Goal: Information Seeking & Learning: Learn about a topic

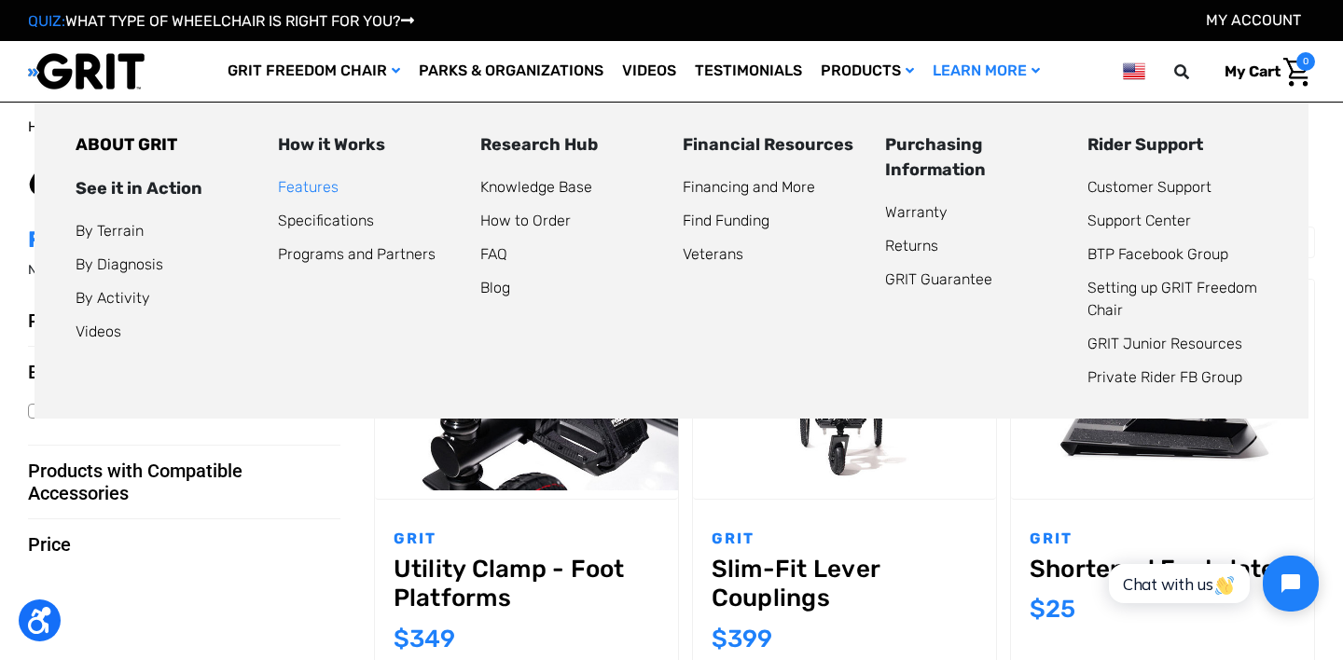
click at [297, 189] on link "Features" at bounding box center [308, 187] width 61 height 18
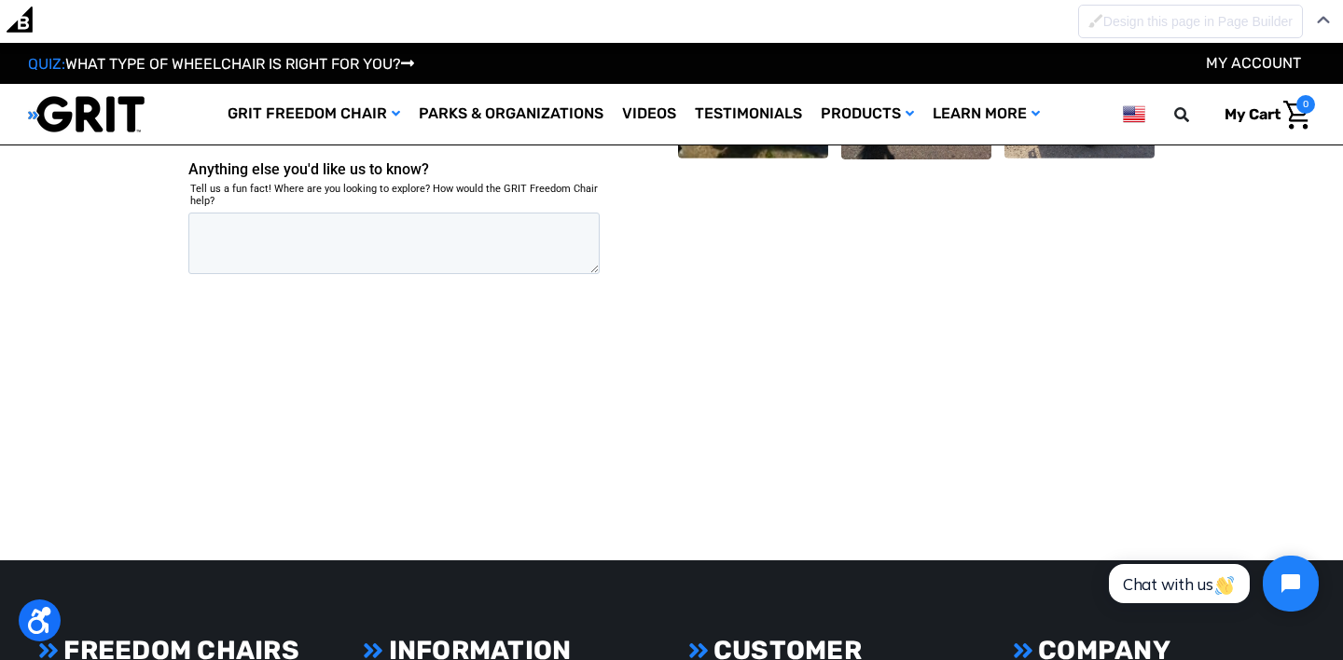
scroll to position [3932, 0]
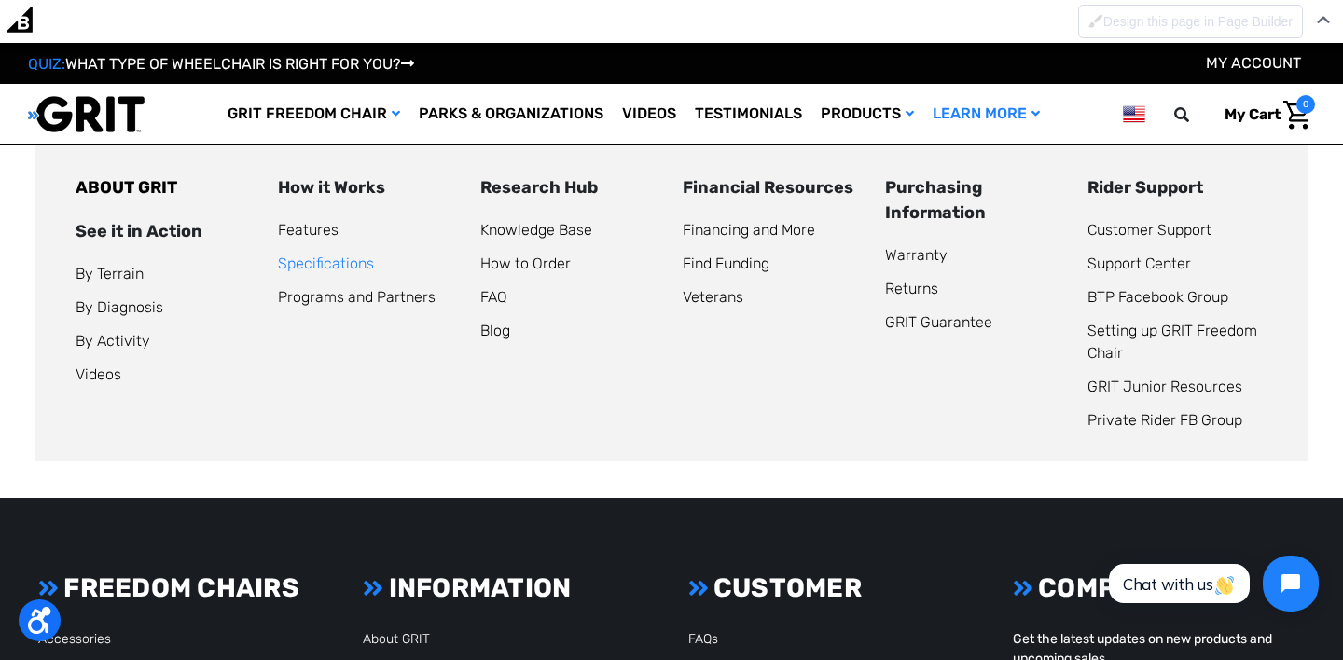
click at [325, 265] on link "Specifications" at bounding box center [326, 264] width 96 height 18
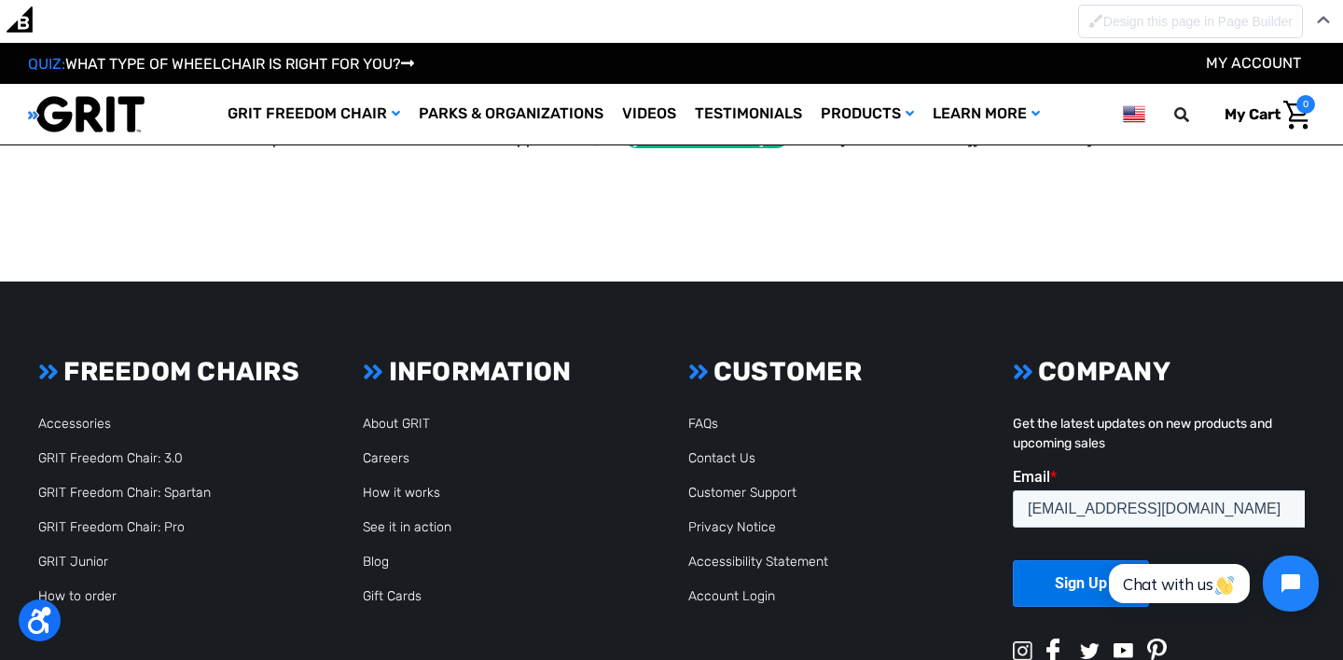
scroll to position [2780, 0]
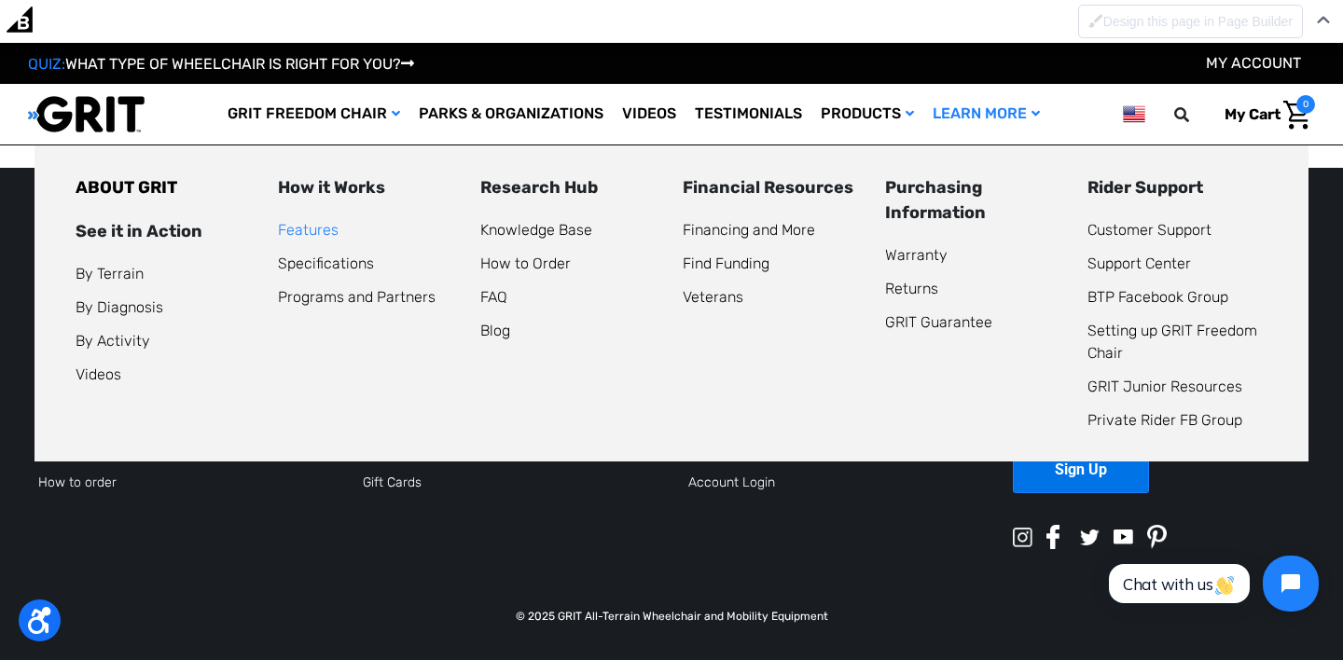
click at [310, 236] on link "Features" at bounding box center [308, 230] width 61 height 18
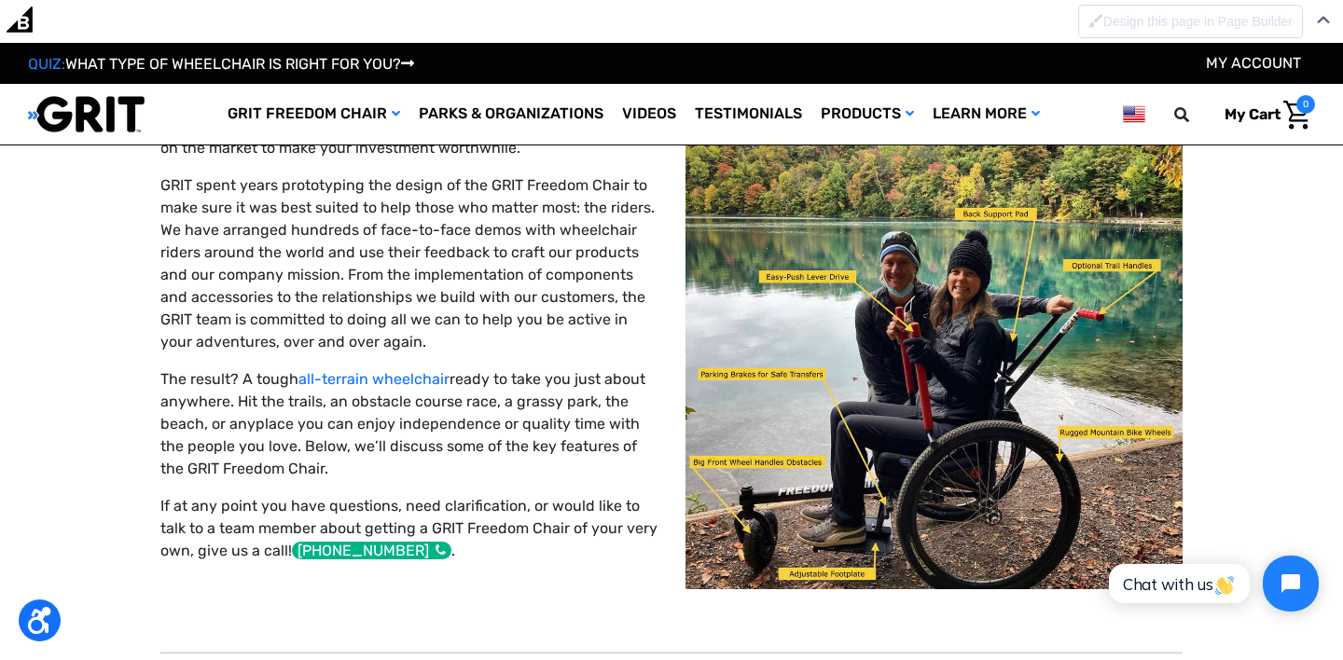
scroll to position [134, 0]
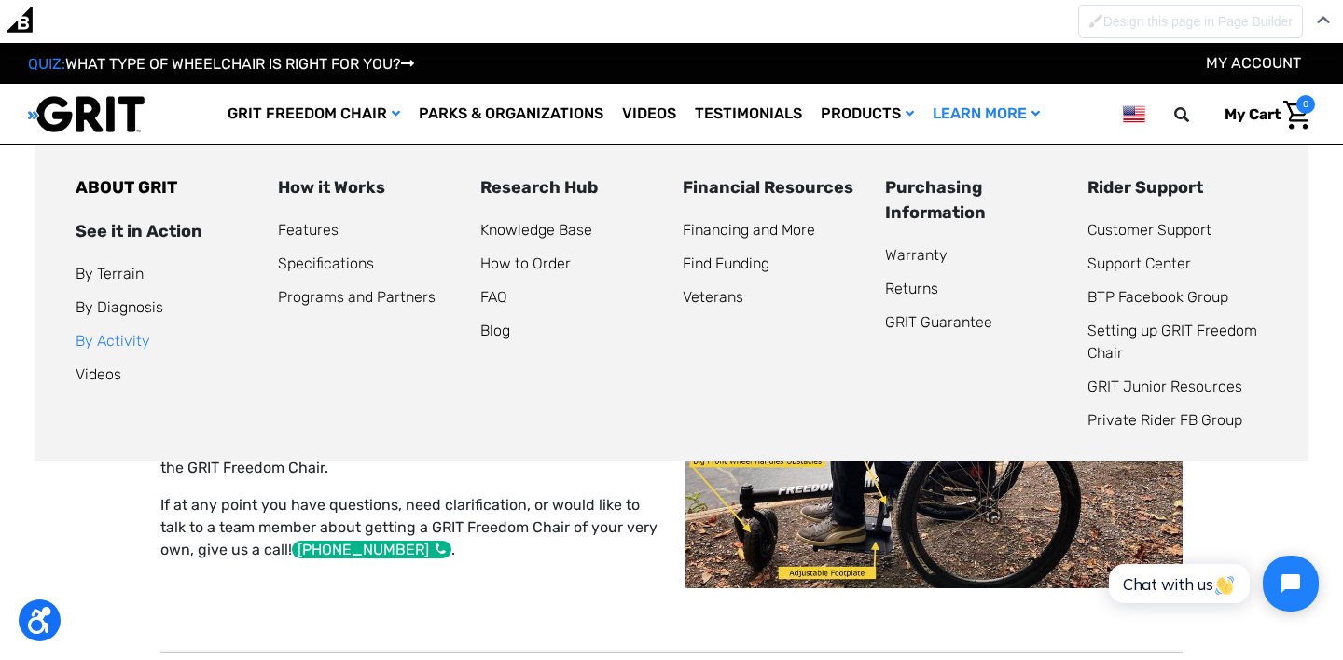
click at [122, 347] on link "By Activity" at bounding box center [113, 341] width 75 height 18
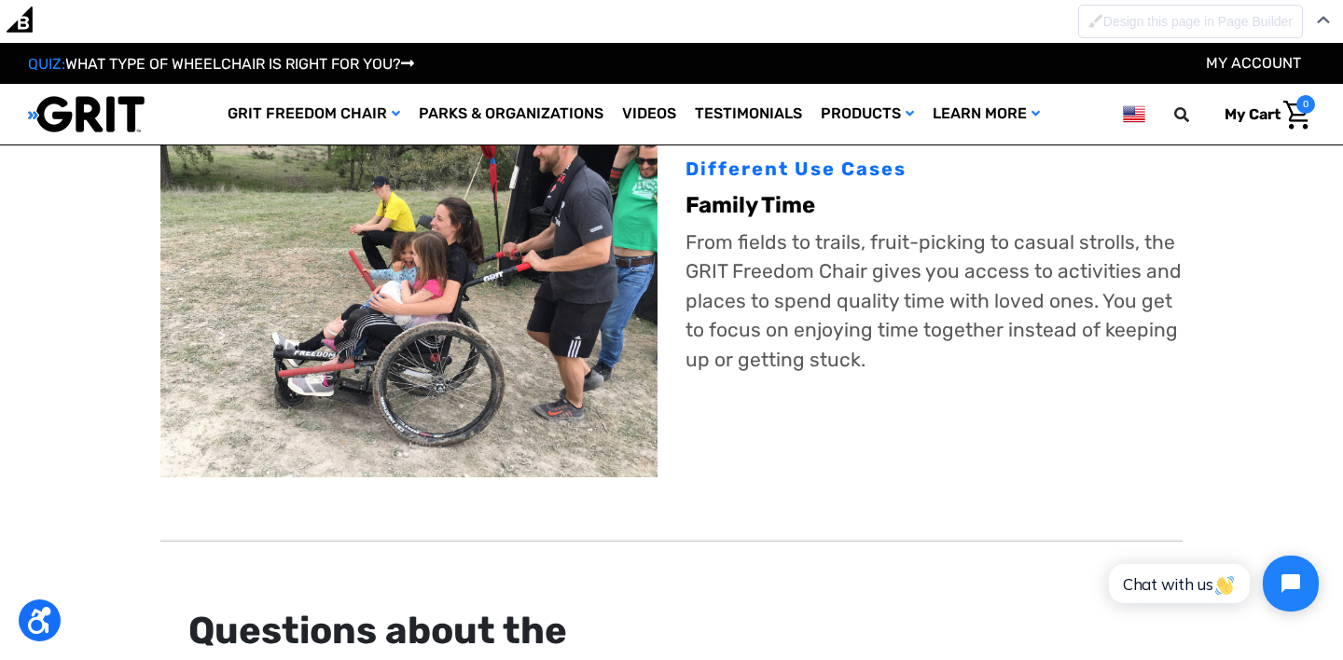
scroll to position [1363, 0]
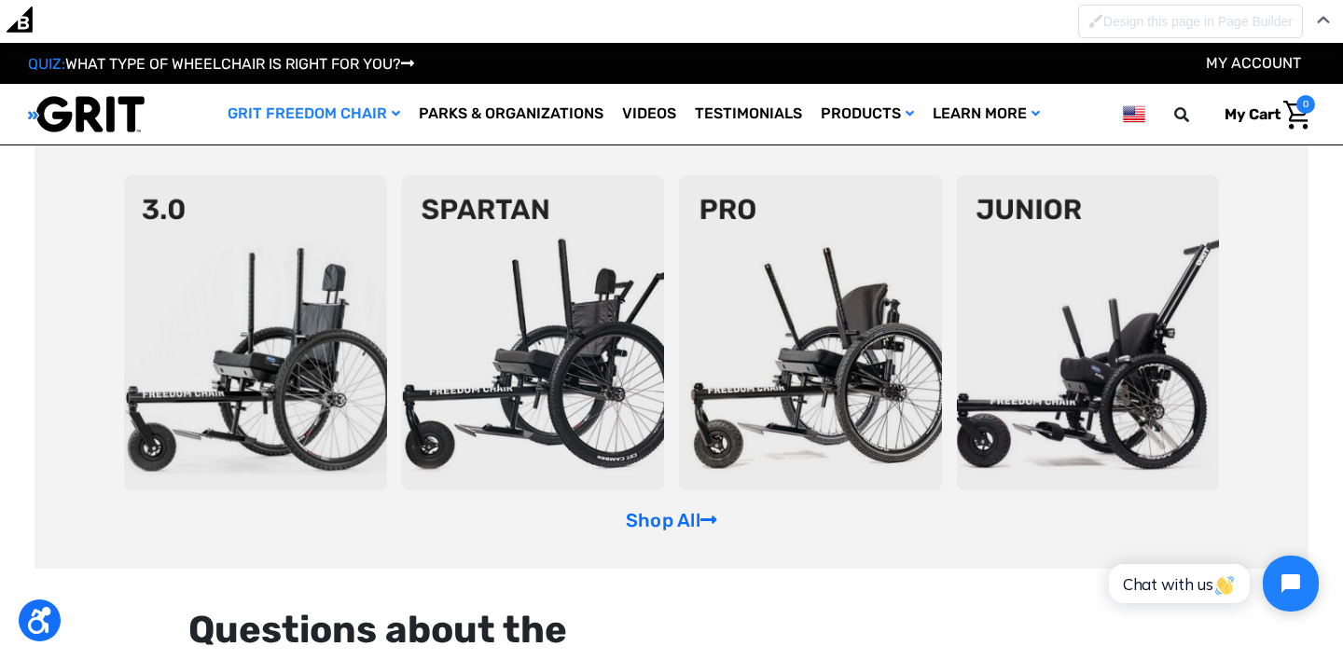
click at [491, 257] on img at bounding box center [533, 332] width 263 height 315
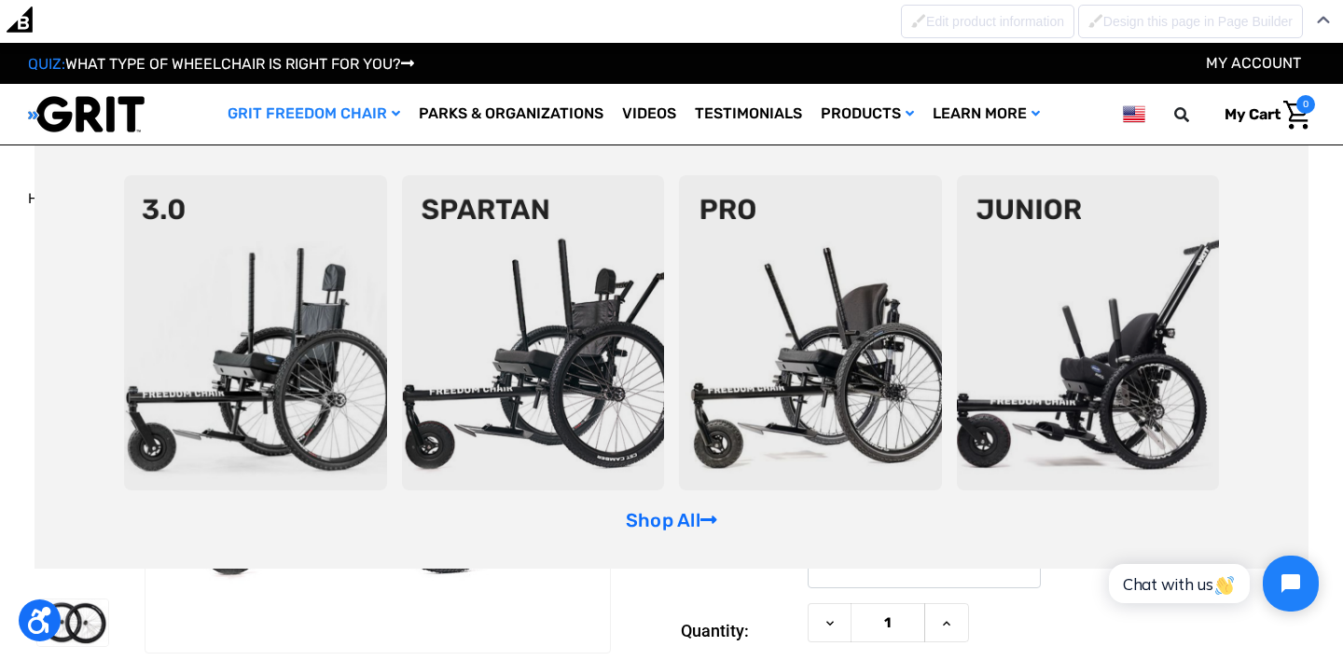
click at [1128, 310] on img at bounding box center [1088, 332] width 263 height 315
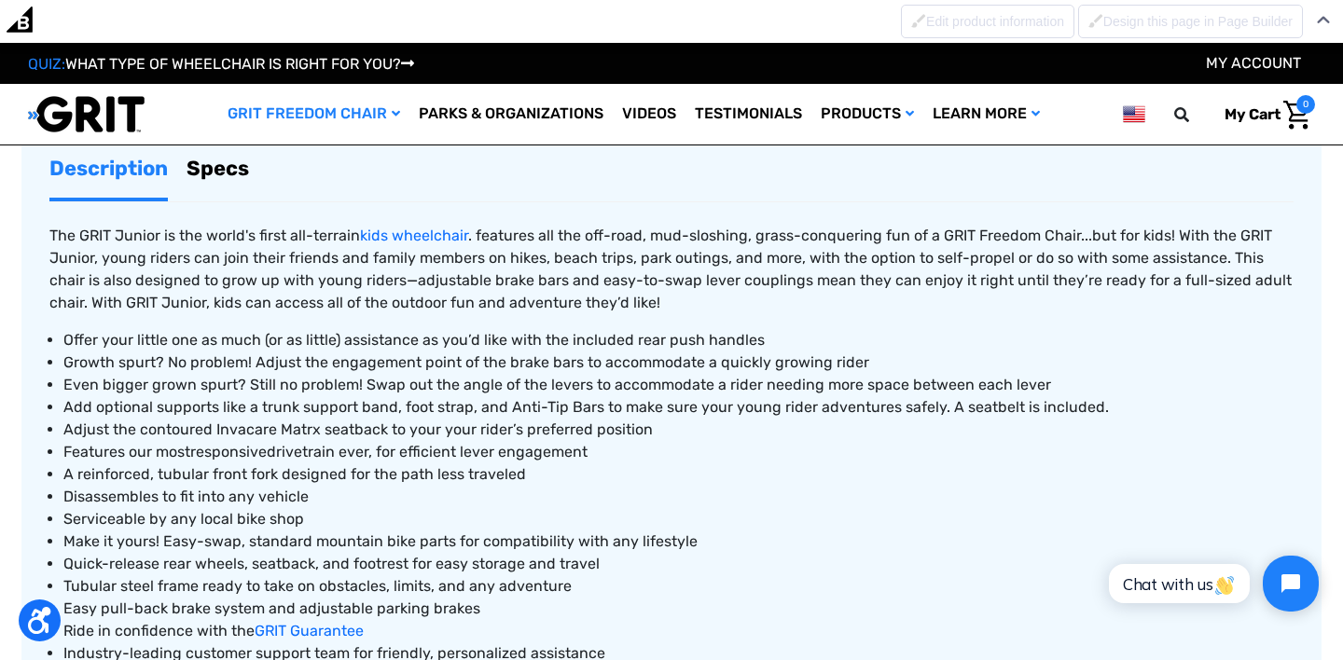
scroll to position [703, 0]
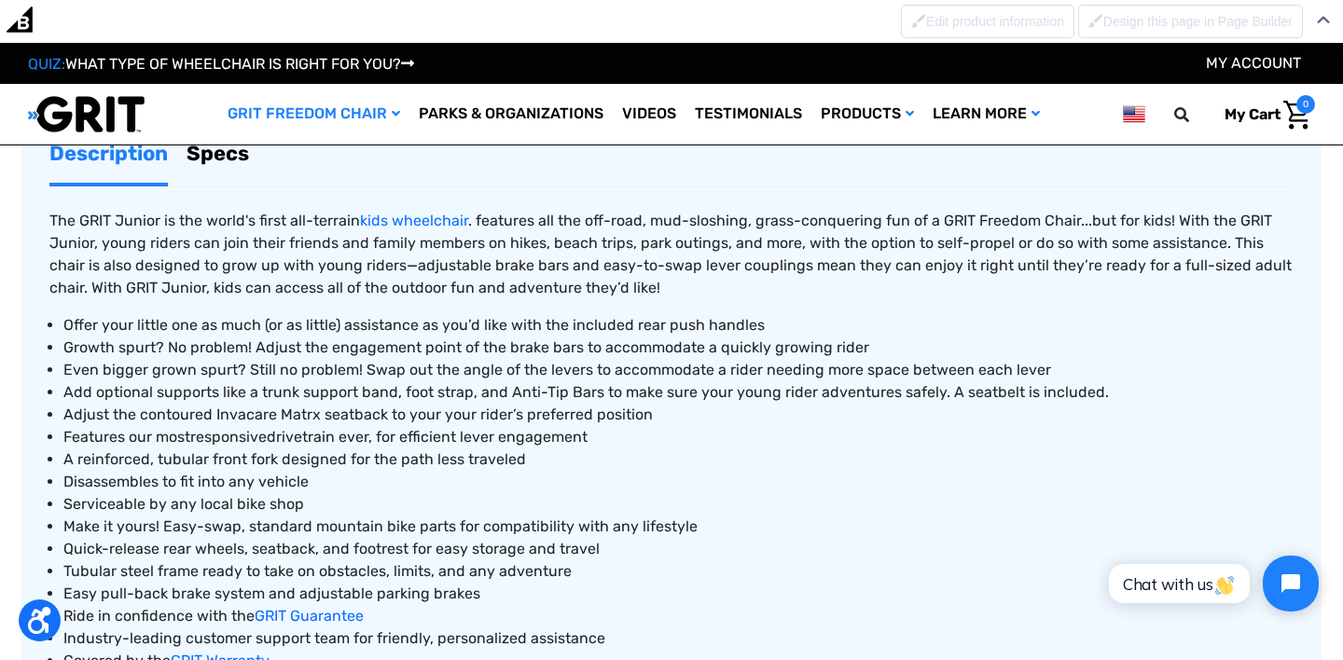
click at [234, 160] on link "Specs" at bounding box center [217, 153] width 62 height 59
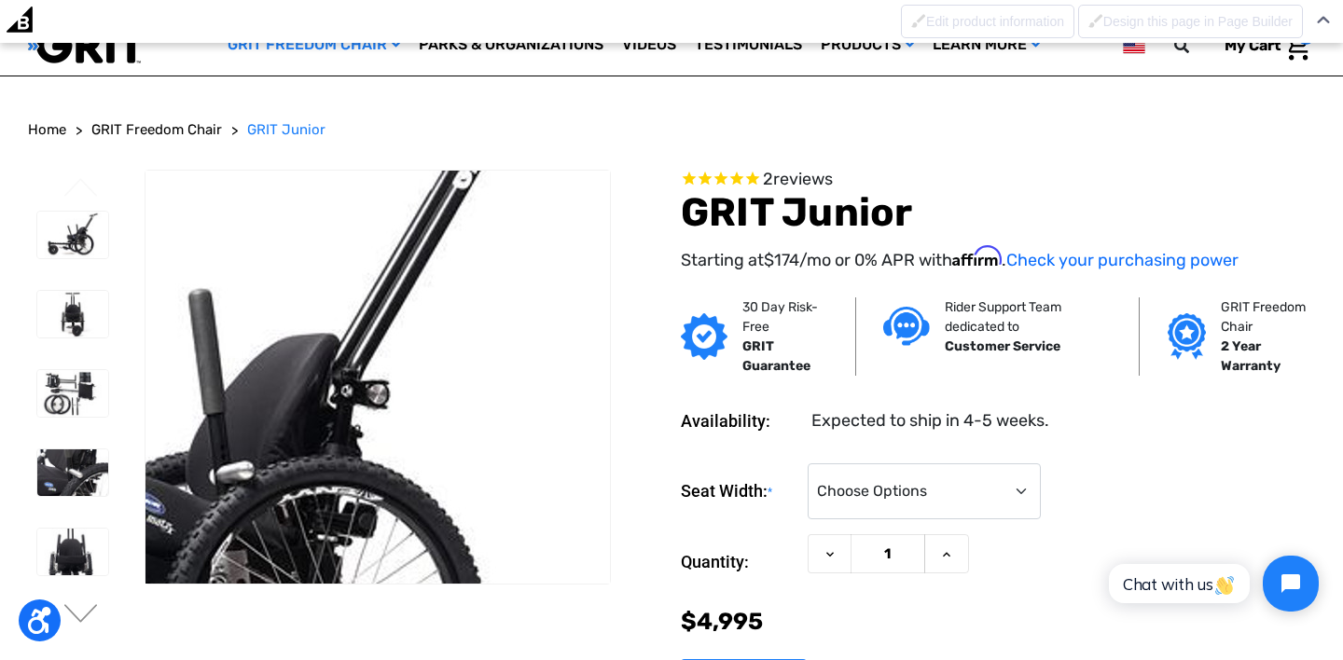
scroll to position [0, 0]
